Goal: Task Accomplishment & Management: Complete application form

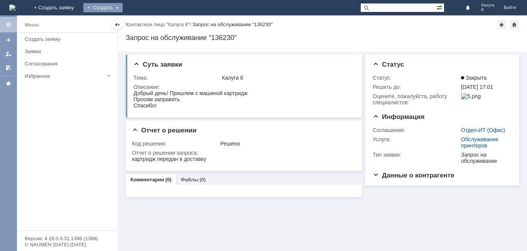
click at [123, 8] on div "Создать" at bounding box center [102, 7] width 39 height 9
click at [143, 22] on link "Заявка" at bounding box center [114, 23] width 59 height 9
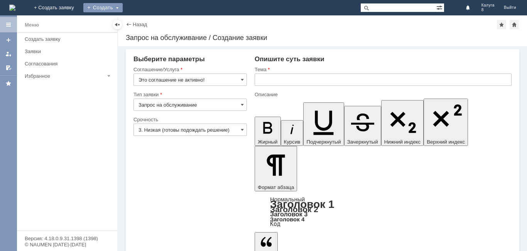
click at [123, 8] on div "Создать" at bounding box center [102, 7] width 39 height 9
click at [194, 8] on div "На домашнюю + Создать заявку Создать Калуга 8 Выйти" at bounding box center [263, 7] width 527 height 15
click at [123, 8] on div "Создать" at bounding box center [102, 7] width 39 height 9
click at [151, 80] on input "Это соглашение не активно!" at bounding box center [189, 80] width 113 height 12
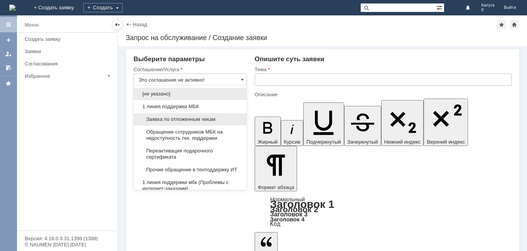
click at [171, 121] on span "Заявка по отложенным чекам" at bounding box center [189, 119] width 103 height 6
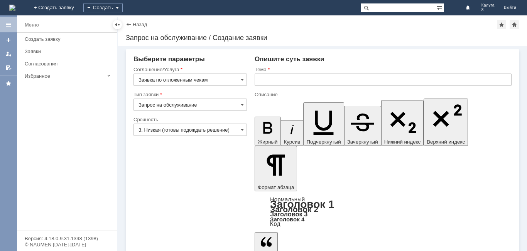
type input "Заявка по отложенным чекам"
click at [267, 81] on input "text" at bounding box center [382, 80] width 257 height 12
click at [243, 128] on span at bounding box center [242, 130] width 3 height 6
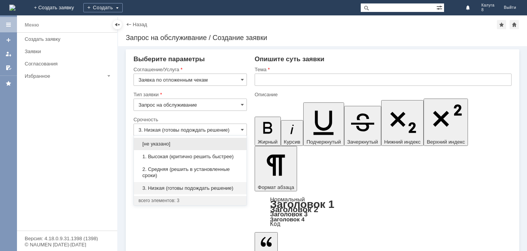
click at [178, 131] on input "3. Низкая (готовы подождать решение)" at bounding box center [189, 130] width 113 height 12
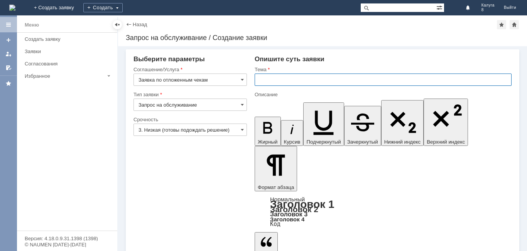
click at [272, 81] on input "text" at bounding box center [382, 80] width 257 height 12
type input "3. Низкая (готовы подождать решение)"
type input "О"
type input "Прошу отложить отложенные чеки"
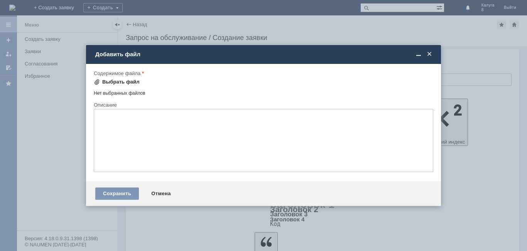
click at [96, 82] on span at bounding box center [97, 82] width 6 height 6
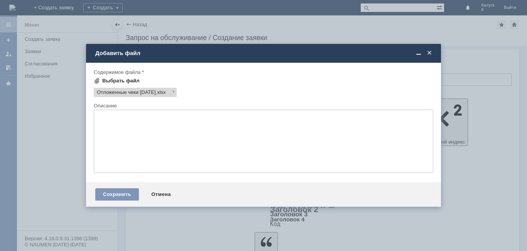
click at [128, 98] on div at bounding box center [263, 99] width 339 height 5
click at [115, 194] on div "Сохранить" at bounding box center [117, 194] width 44 height 12
